Goal: Information Seeking & Learning: Find specific fact

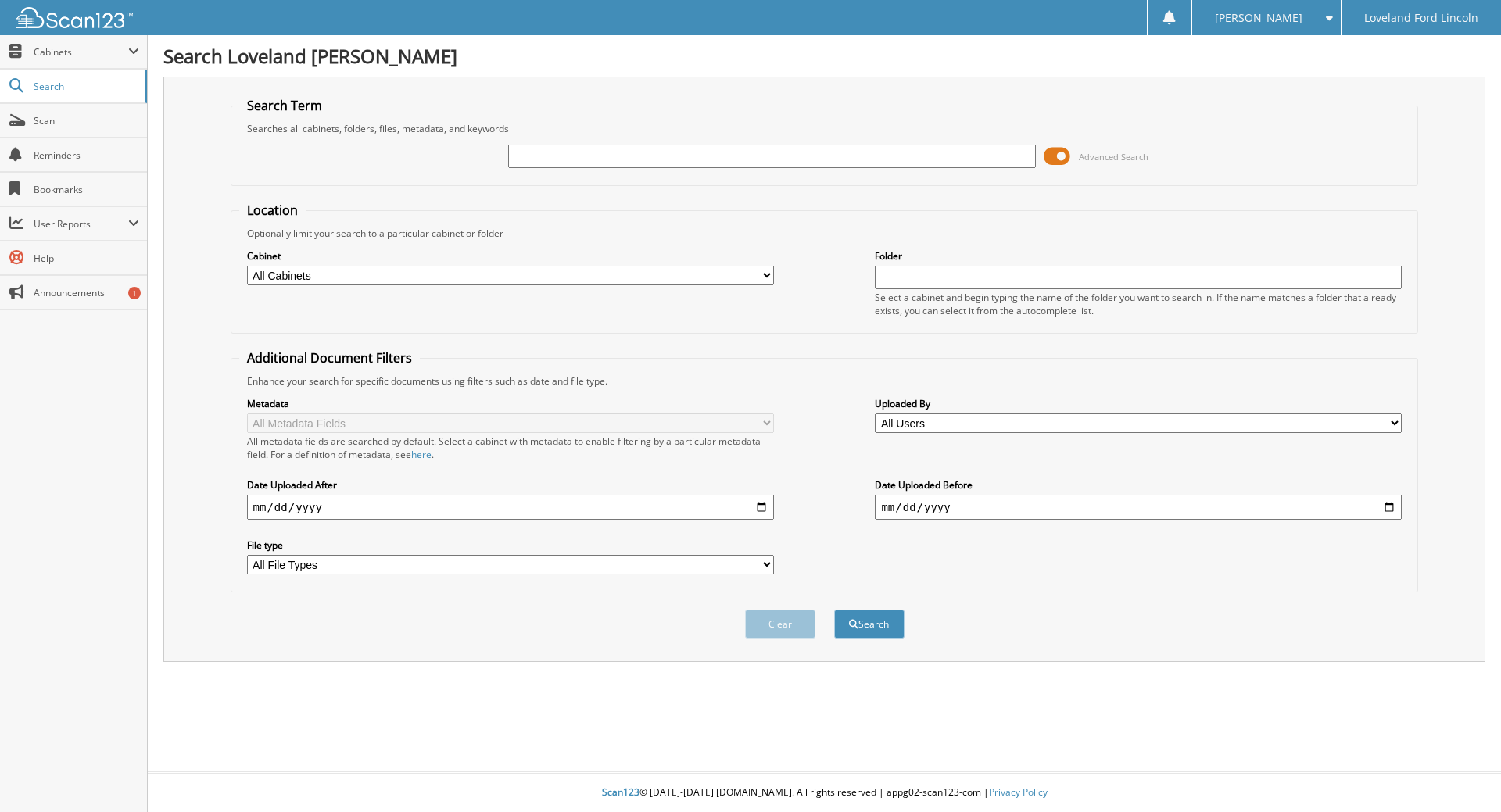
click at [545, 159] on input "text" at bounding box center [772, 156] width 527 height 23
type input "NAUGOLNYKH"
click at [834, 609] on button "Search" at bounding box center [869, 623] width 70 height 29
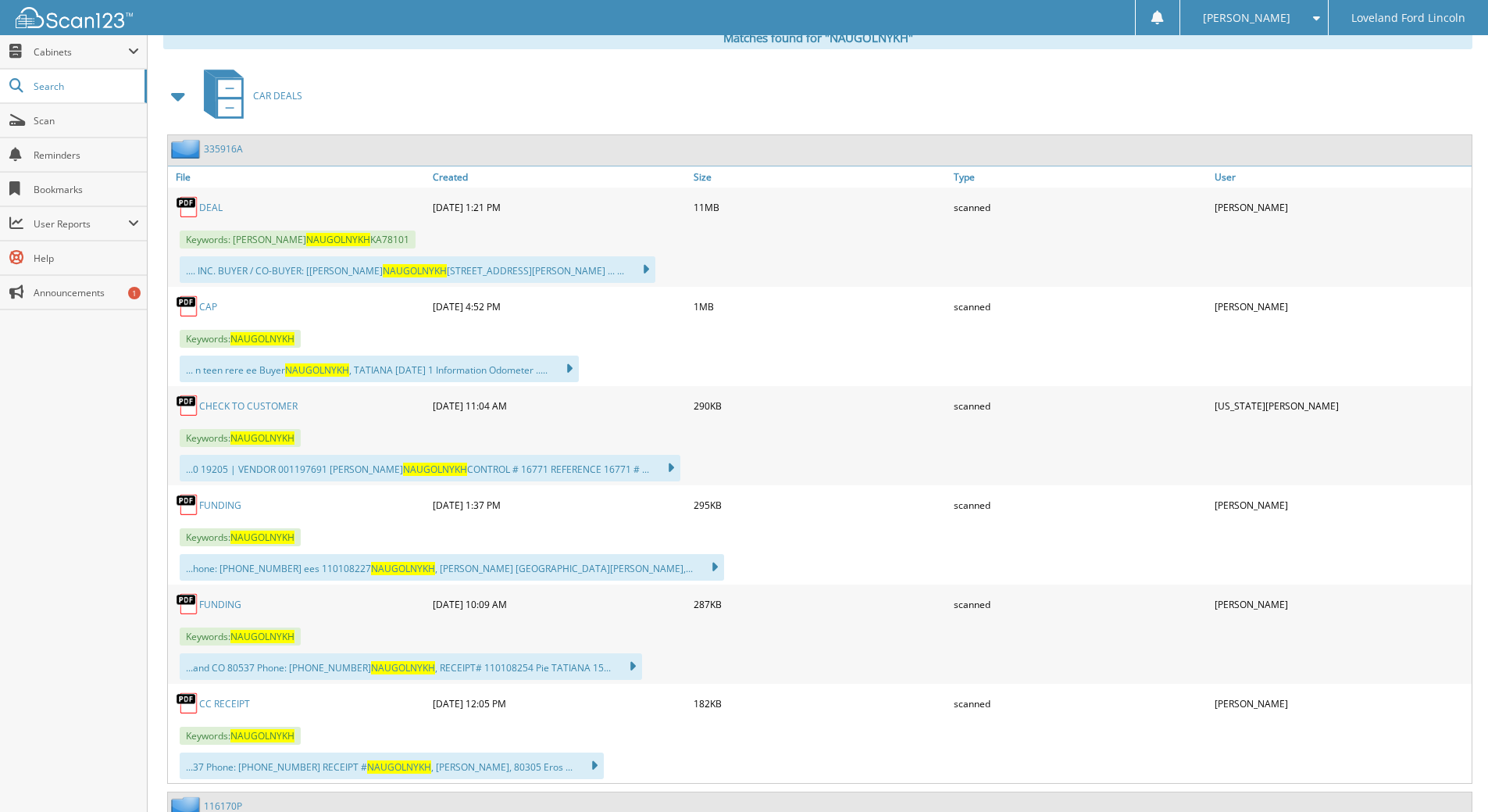
scroll to position [703, 0]
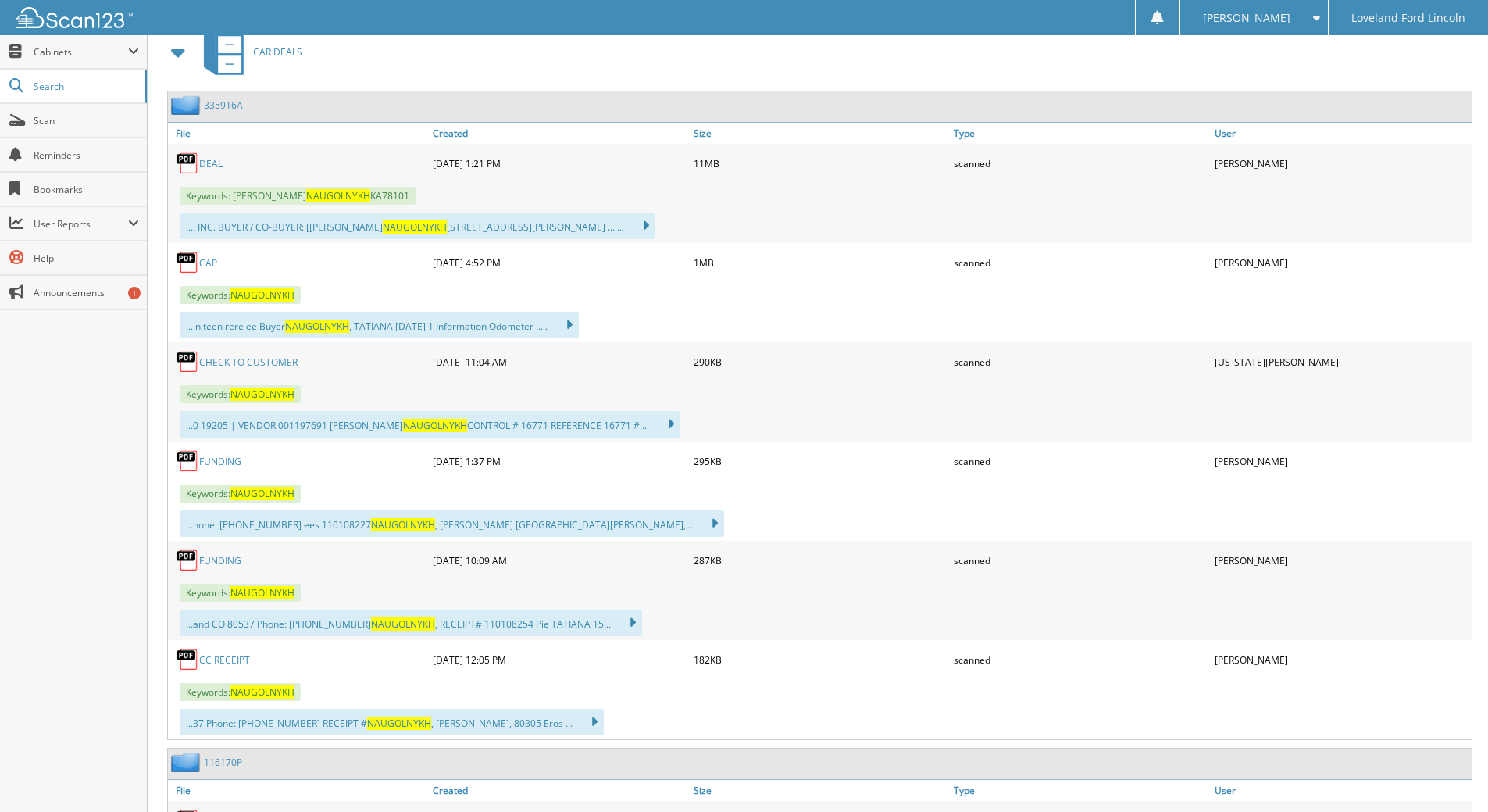
click at [211, 164] on link "DEAL" at bounding box center [211, 163] width 23 height 13
click at [78, 419] on div "Close Cabinets My Company Email Addresses Search Scan" at bounding box center [74, 424] width 147 height 776
click at [49, 422] on div "Close Cabinets My Company Email Addresses Search Scan" at bounding box center [74, 424] width 147 height 776
click at [51, 416] on div "Close Cabinets My Company Email Addresses Search Scan" at bounding box center [74, 424] width 147 height 776
click at [33, 381] on div "Close Cabinets My Company Email Addresses Search Scan" at bounding box center [74, 424] width 147 height 776
